Goal: Task Accomplishment & Management: Complete application form

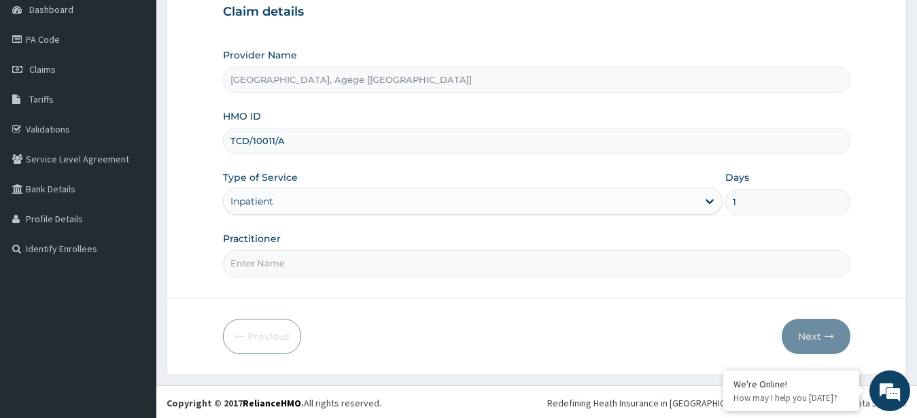
scroll to position [139, 0]
click at [332, 263] on input "Practitioner" at bounding box center [537, 263] width 628 height 27
type input "Dr Festus"
click at [815, 331] on button "Next" at bounding box center [815, 336] width 69 height 35
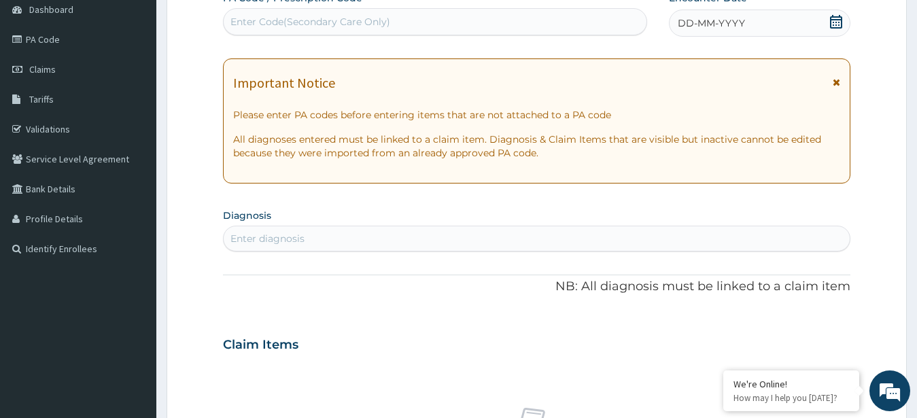
click at [821, 14] on div "DD-MM-YYYY" at bounding box center [760, 23] width 182 height 27
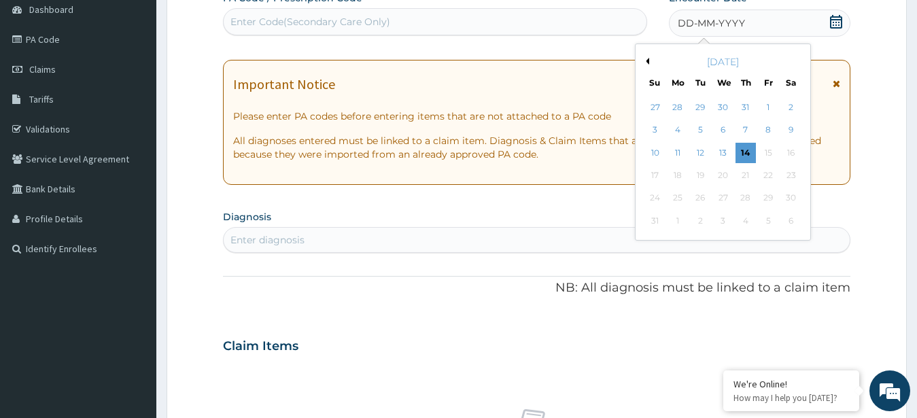
click at [828, 18] on div "DD-MM-YYYY" at bounding box center [760, 23] width 182 height 27
click at [748, 130] on div "7" at bounding box center [745, 130] width 20 height 20
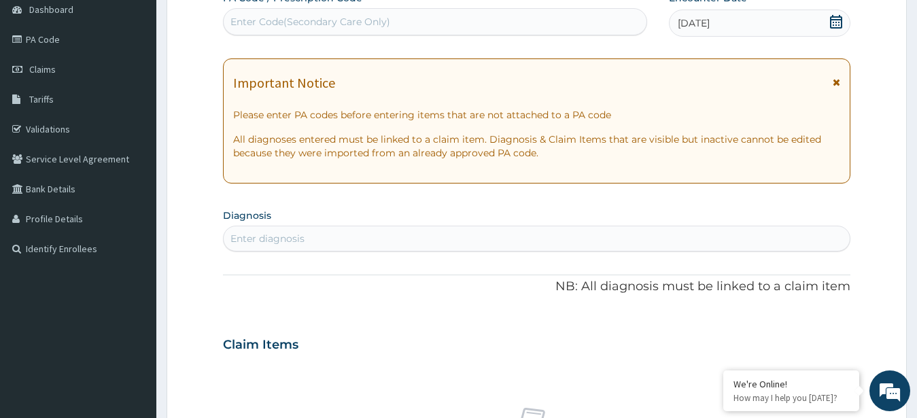
click at [453, 234] on div "Enter diagnosis" at bounding box center [537, 239] width 627 height 22
type input "peptic ulcer"
type input "angina pectoris"
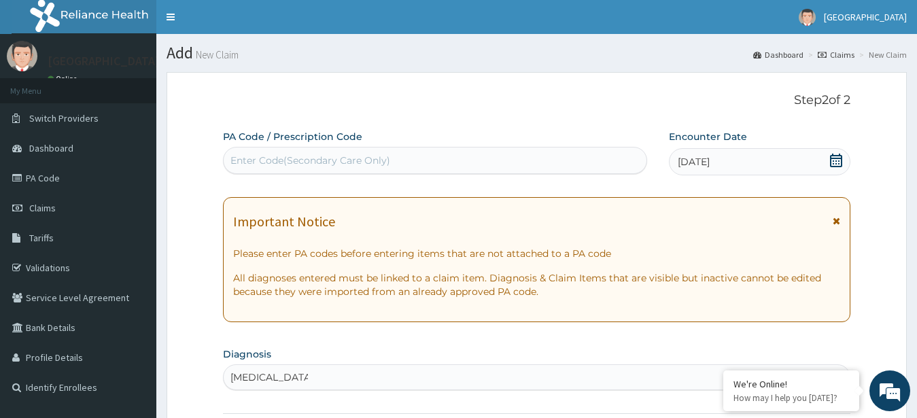
scroll to position [277, 0]
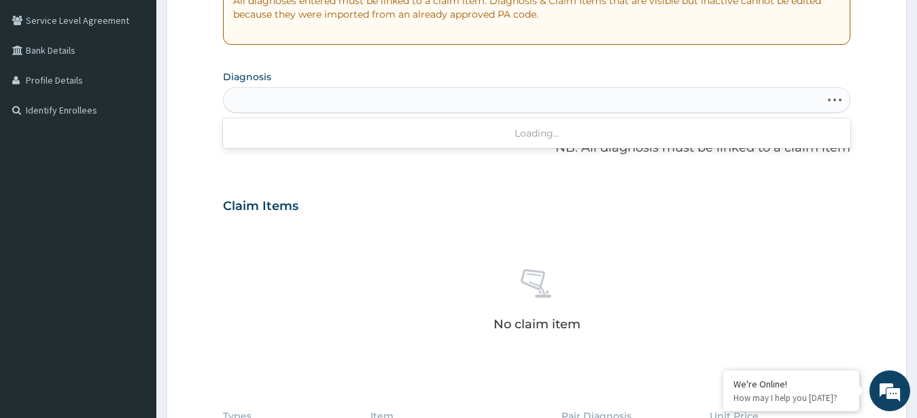
click at [352, 101] on div "angina pectoris" at bounding box center [523, 100] width 598 height 22
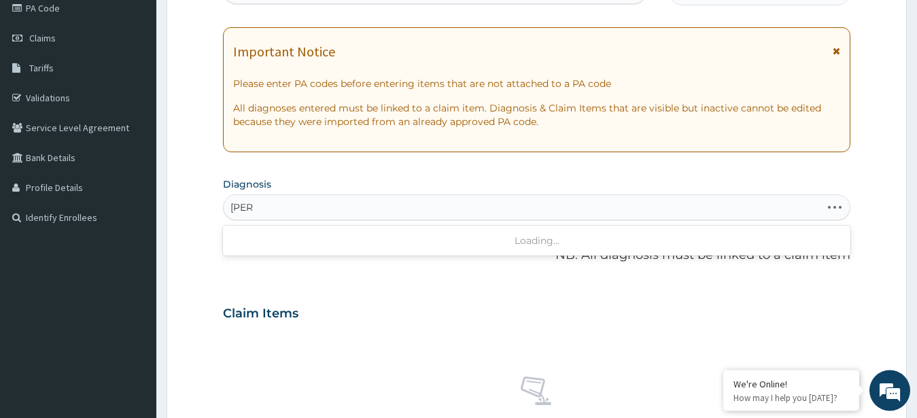
scroll to position [69, 0]
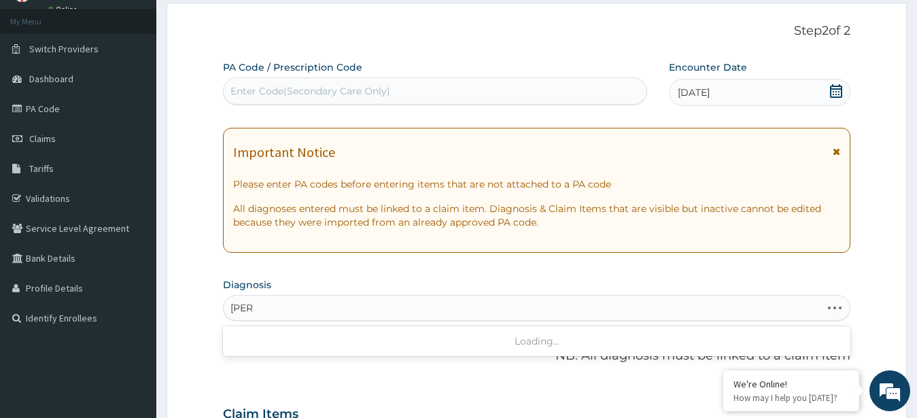
type input "angi"
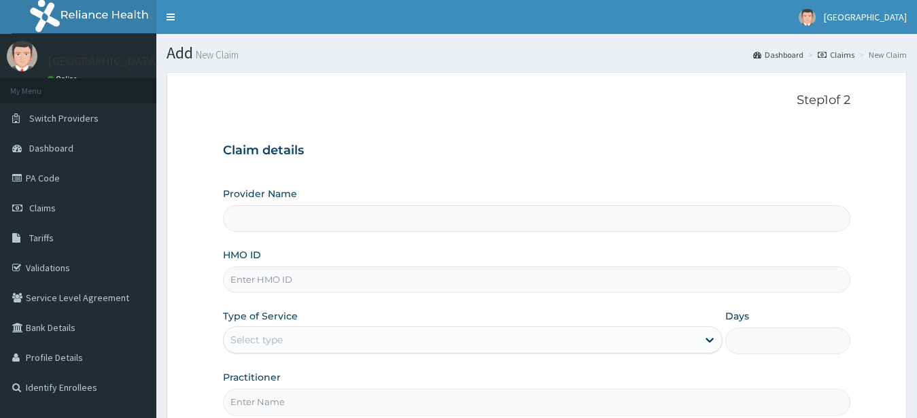
scroll to position [69, 0]
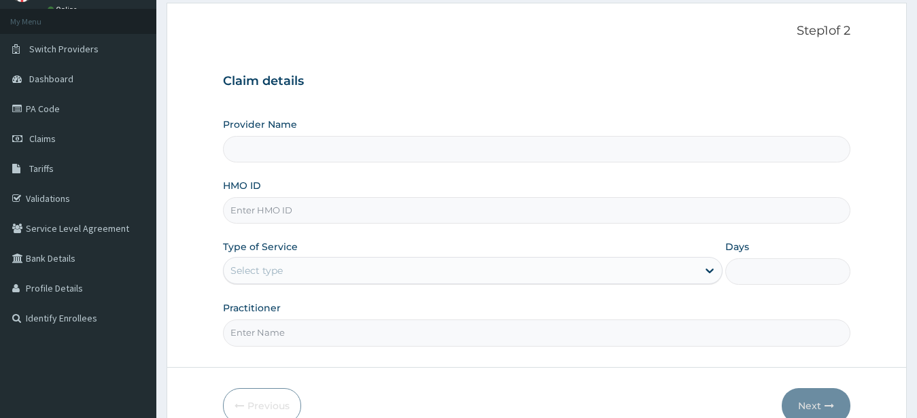
type input "[GEOGRAPHIC_DATA], Agege [[GEOGRAPHIC_DATA]]"
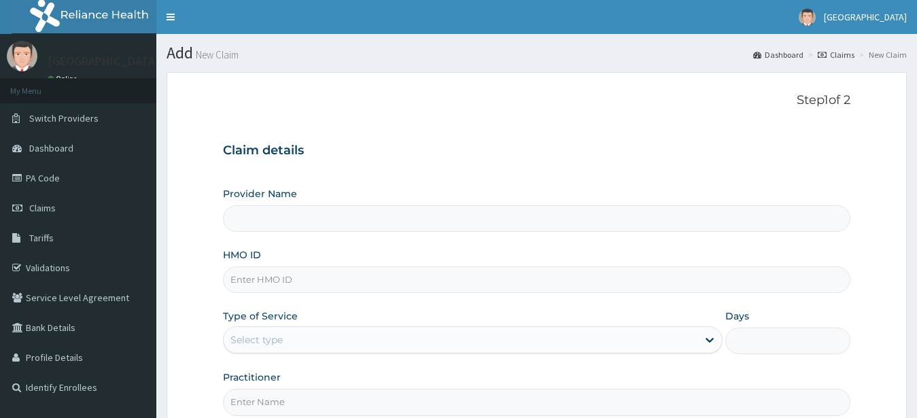
scroll to position [69, 0]
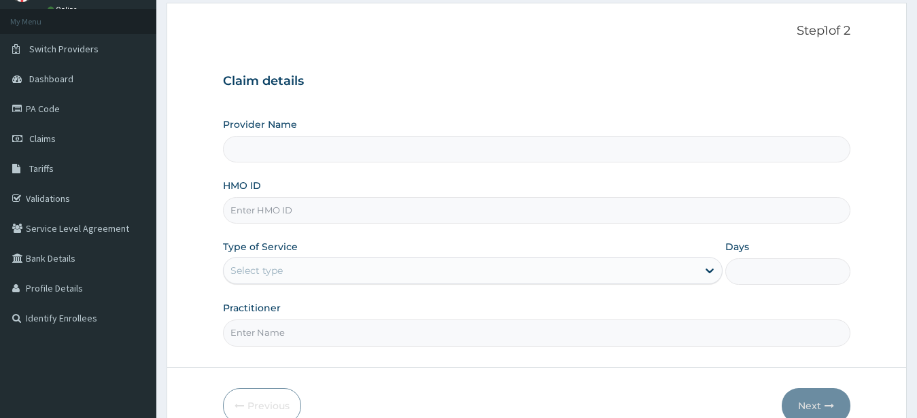
type input "[GEOGRAPHIC_DATA], Agege [[GEOGRAPHIC_DATA]]"
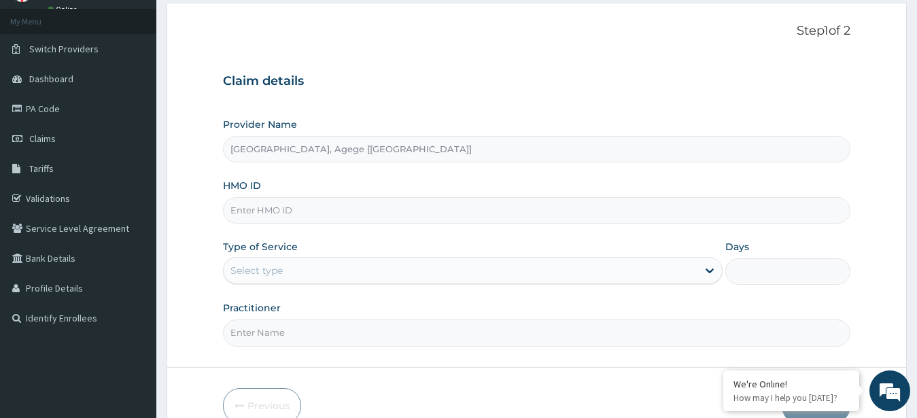
scroll to position [0, 0]
